Goal: Go to known website: Go to known website

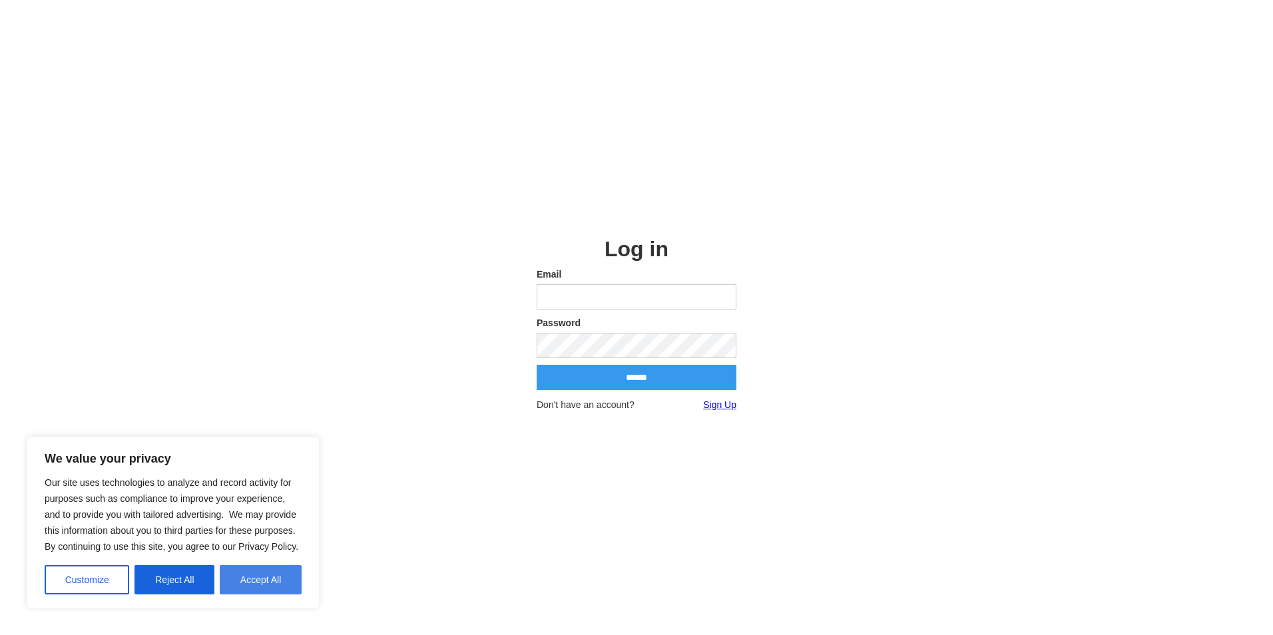
click at [256, 570] on button "Accept All" at bounding box center [261, 579] width 82 height 29
